Goal: Book appointment/travel/reservation

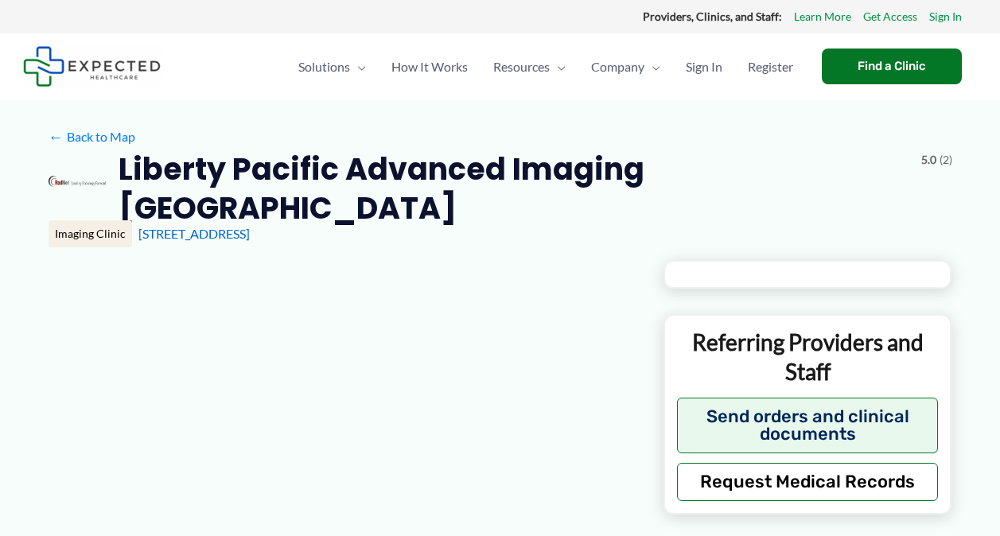
type input "**********"
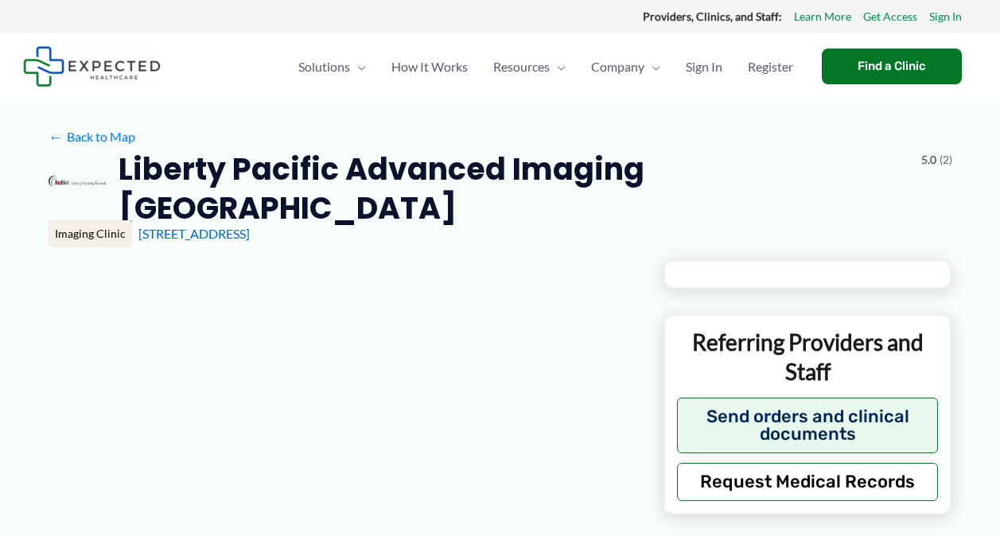
type input "**********"
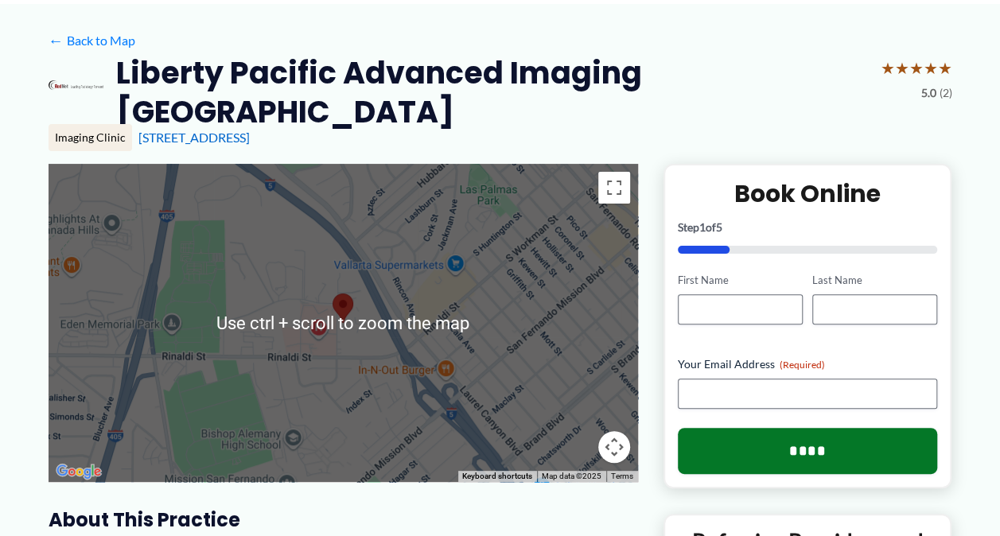
scroll to position [318, 0]
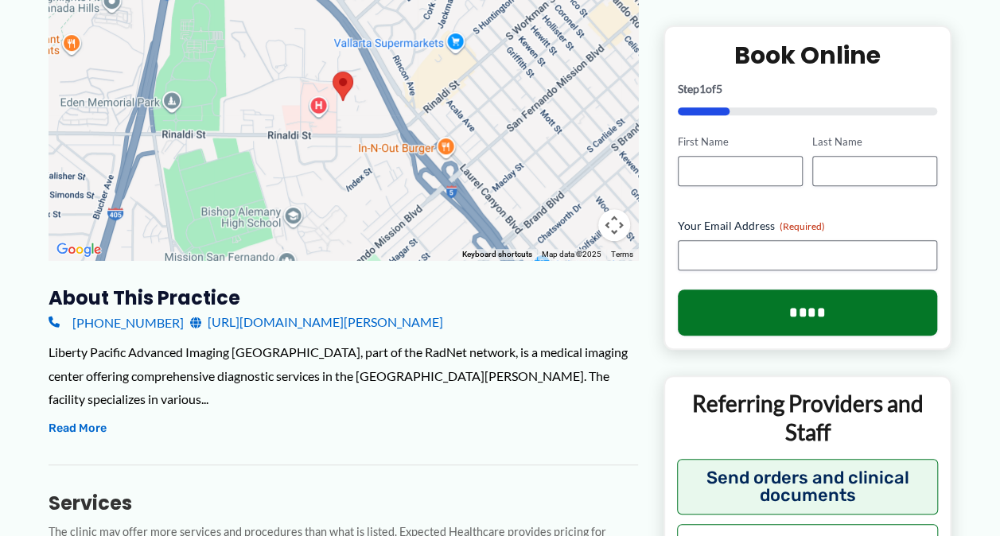
click at [283, 310] on link "[URL][DOMAIN_NAME][PERSON_NAME]" at bounding box center [316, 322] width 253 height 24
